Goal: Task Accomplishment & Management: Use online tool/utility

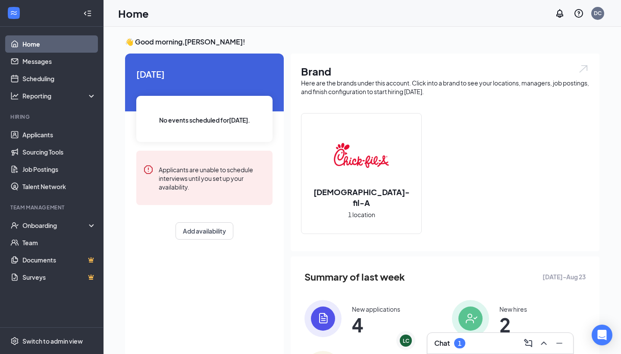
click at [456, 340] on div "1" at bounding box center [459, 343] width 11 height 10
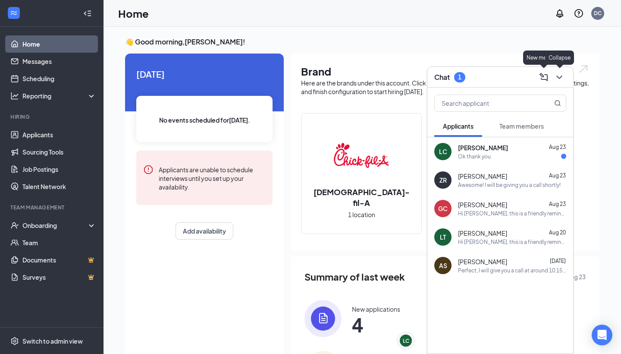
click at [562, 76] on icon "ChevronDown" at bounding box center [559, 76] width 6 height 3
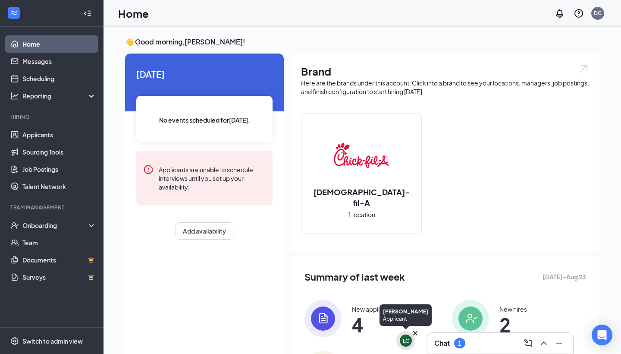
click at [407, 336] on div "LC" at bounding box center [406, 340] width 12 height 12
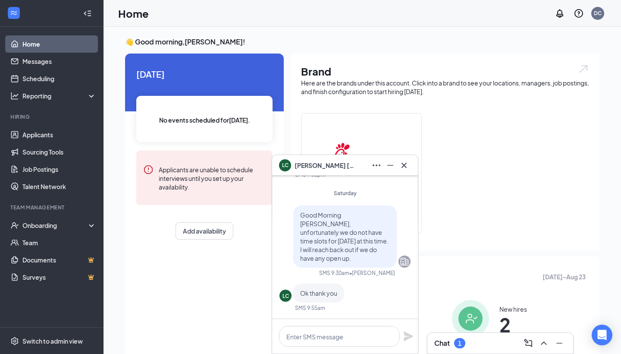
click at [407, 157] on div "LC [PERSON_NAME]" at bounding box center [345, 165] width 146 height 21
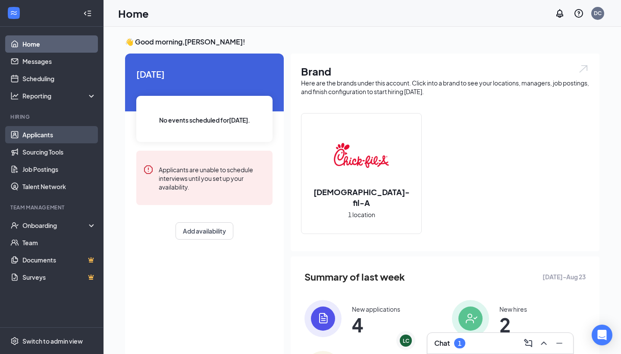
click at [45, 132] on link "Applicants" at bounding box center [59, 134] width 74 height 17
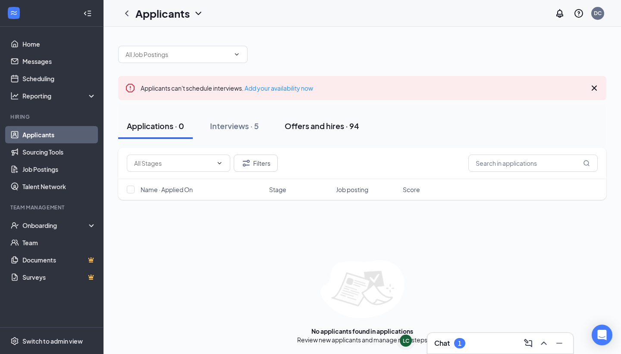
click at [335, 127] on div "Offers and hires · 94" at bounding box center [322, 125] width 75 height 11
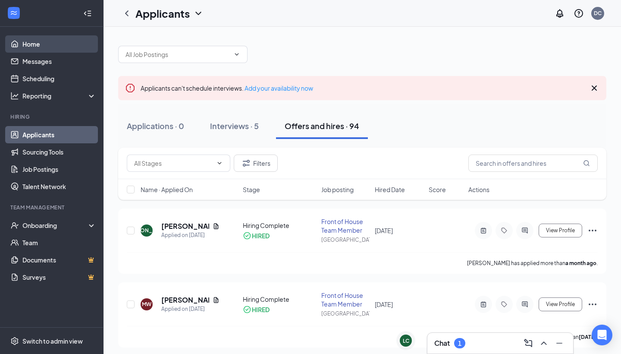
click at [48, 44] on link "Home" at bounding box center [59, 43] width 74 height 17
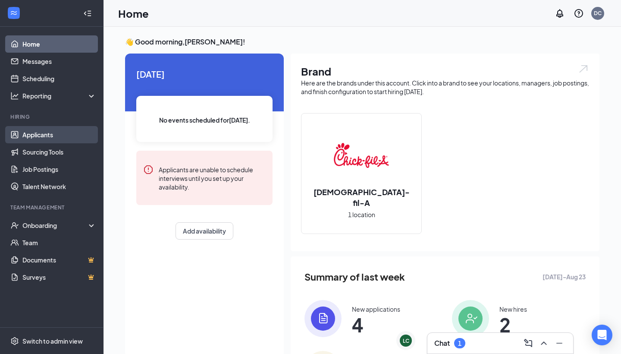
click at [52, 139] on link "Applicants" at bounding box center [59, 134] width 74 height 17
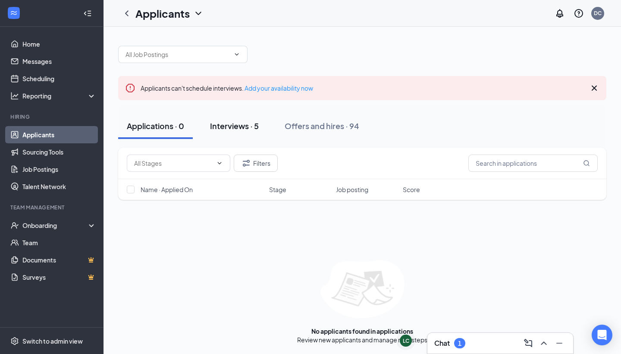
click at [229, 123] on div "Interviews · 5" at bounding box center [234, 125] width 49 height 11
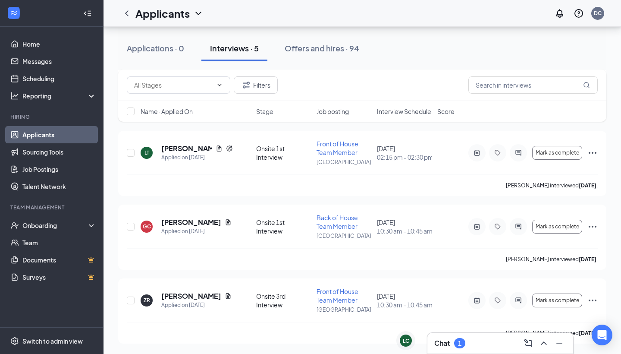
scroll to position [225, 0]
click at [595, 302] on icon "Ellipses" at bounding box center [593, 300] width 10 height 10
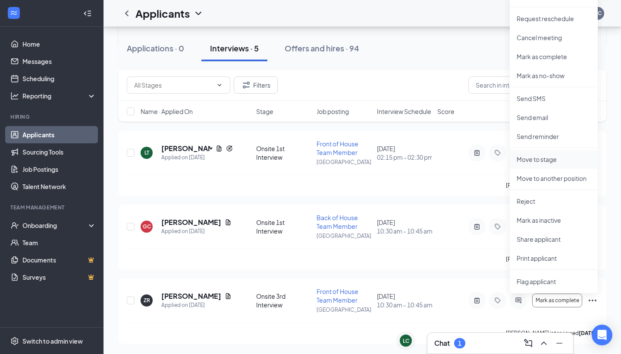
click at [562, 159] on p "Move to stage" at bounding box center [554, 159] width 74 height 9
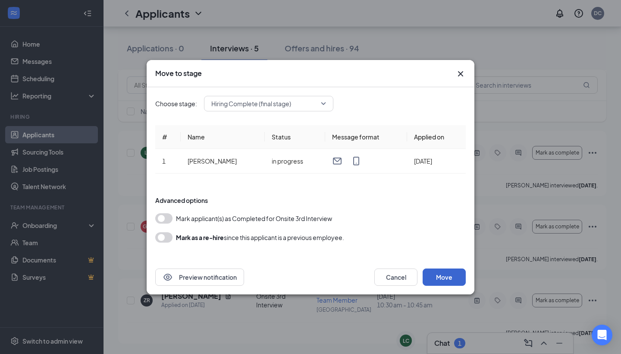
click at [448, 282] on button "Move" at bounding box center [444, 276] width 43 height 17
